Goal: Task Accomplishment & Management: Manage account settings

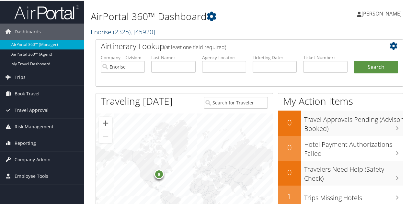
click at [102, 32] on link "Enorise ( 2325 ) , [ 45920 ]" at bounding box center [123, 31] width 64 height 9
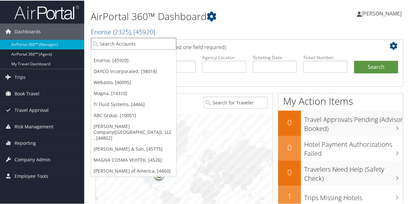
click at [105, 39] on input "search" at bounding box center [133, 43] width 85 height 12
type input "abc"
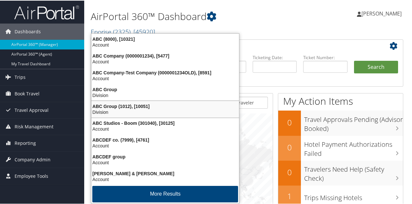
click at [127, 106] on div "ABC Group (1012), [10051]" at bounding box center [164, 106] width 155 height 6
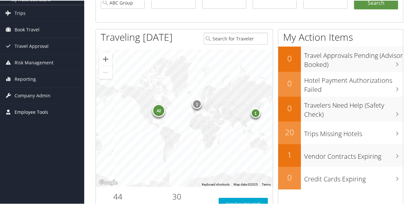
scroll to position [65, 0]
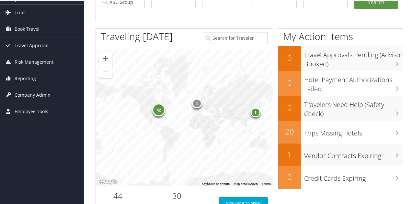
click at [31, 91] on span "Company Admin" at bounding box center [33, 94] width 36 height 16
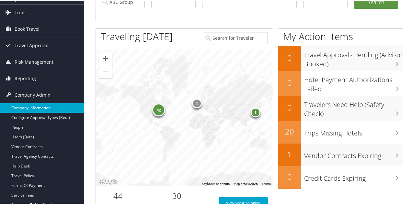
click at [34, 106] on link "Company Information" at bounding box center [42, 108] width 84 height 10
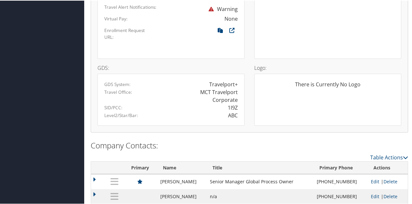
scroll to position [441, 0]
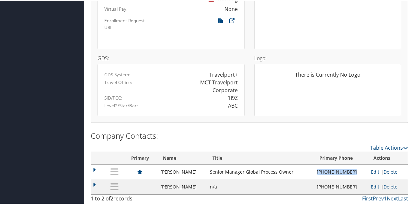
drag, startPoint x: 346, startPoint y: 171, endPoint x: 318, endPoint y: 171, distance: 28.5
click at [315, 171] on td "(317) 506-2634" at bounding box center [340, 171] width 54 height 15
copy td "(317) 506-2634"
click at [371, 171] on link "Edit" at bounding box center [375, 171] width 8 height 6
select select "PL"
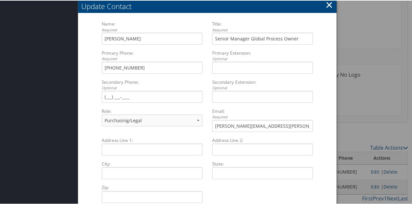
click at [329, 5] on button "×" at bounding box center [328, 4] width 7 height 13
